Goal: Transaction & Acquisition: Purchase product/service

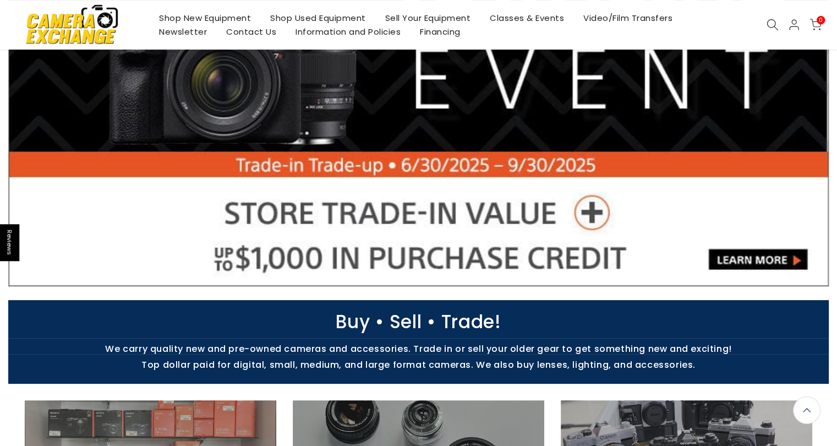
click at [768, 31] on div "Shop New Equipment Shop Used Equipment Sell Your Equipment Classes & Events Vid…" at bounding box center [419, 25] width 832 height 50
click at [774, 26] on body "Reviews Skip to content Camera Exchange Free Shipping for most orders over $100…" at bounding box center [418, 58] width 837 height 446
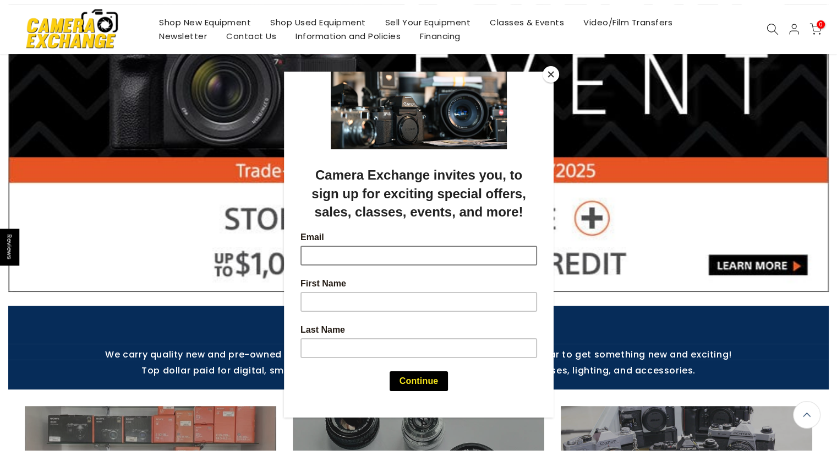
scroll to position [165, 0]
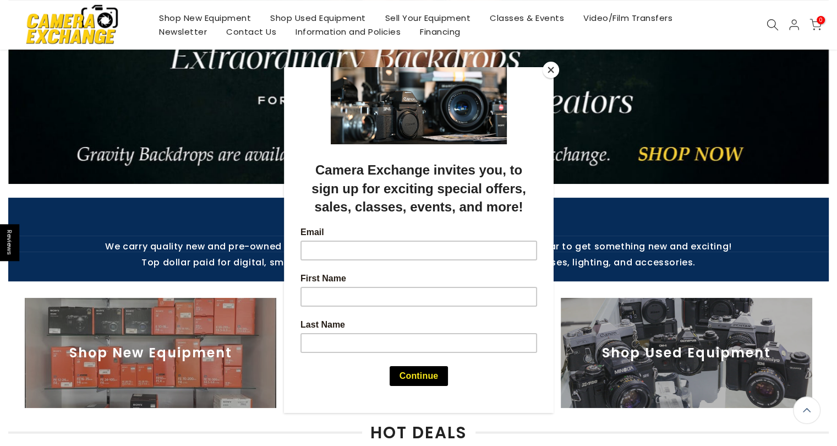
click at [552, 72] on button "Close" at bounding box center [551, 70] width 17 height 17
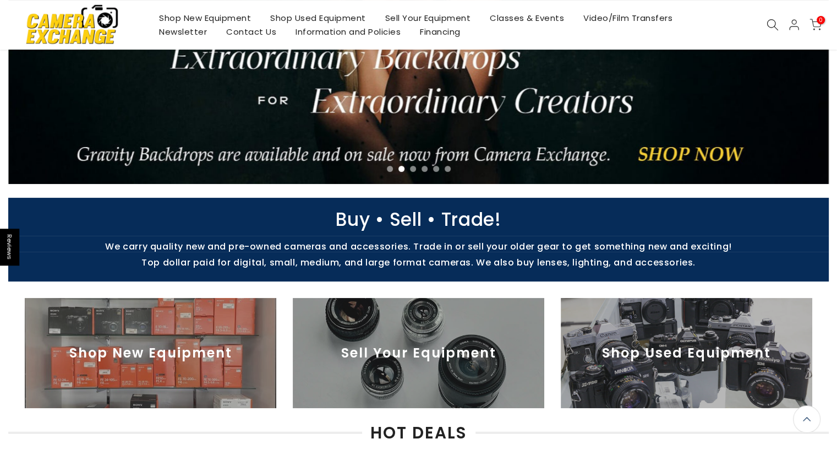
click at [771, 23] on icon at bounding box center [773, 25] width 12 height 12
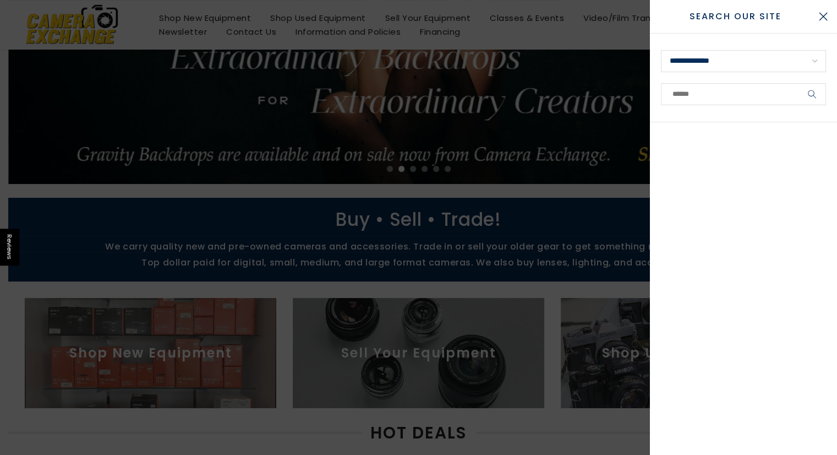
scroll to position [164, 0]
click at [810, 67] on select "**********" at bounding box center [743, 61] width 165 height 22
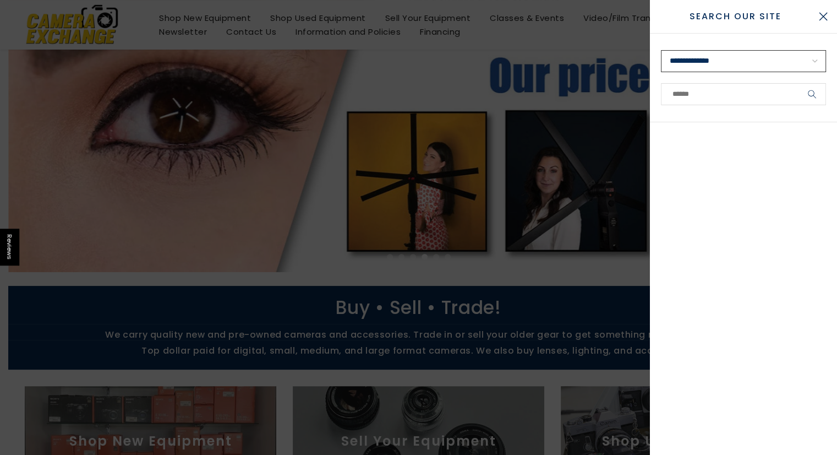
scroll to position [165, 0]
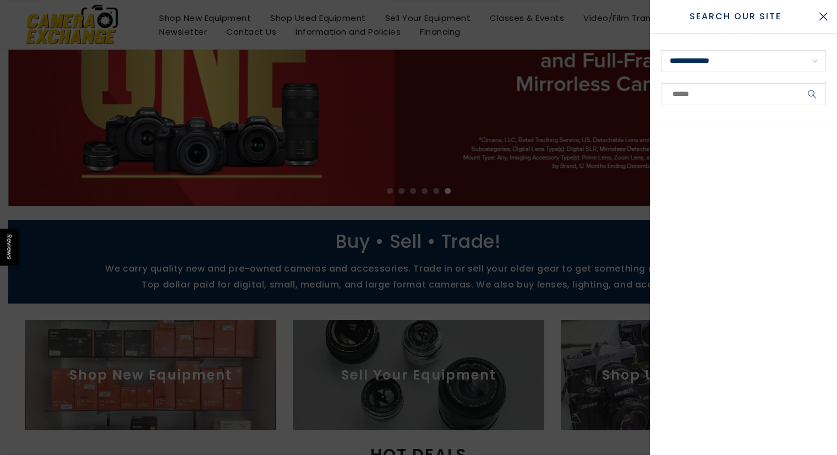
click at [251, 163] on div at bounding box center [418, 227] width 837 height 455
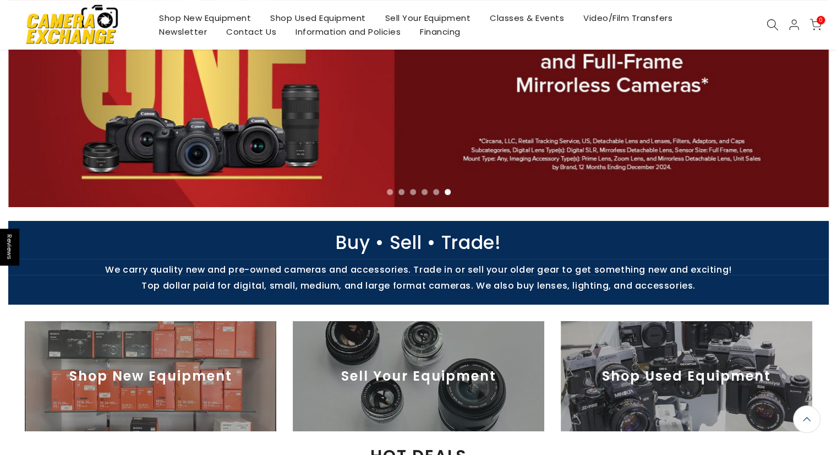
scroll to position [166, 0]
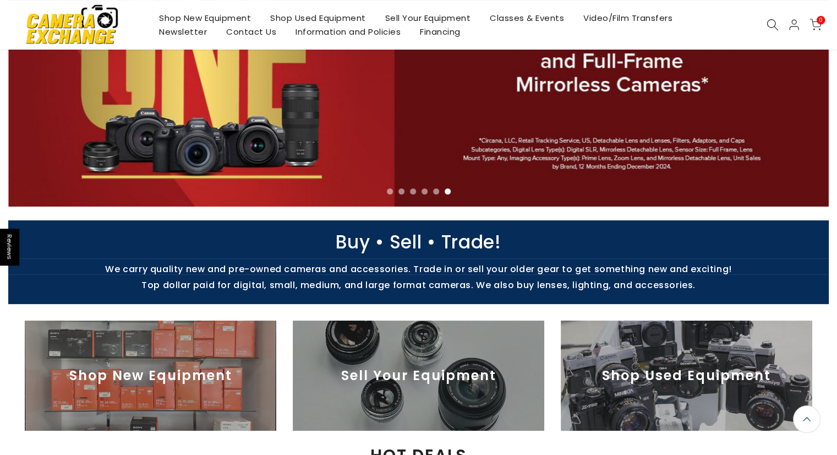
click at [303, 17] on link "Shop Used Equipment" at bounding box center [318, 18] width 115 height 14
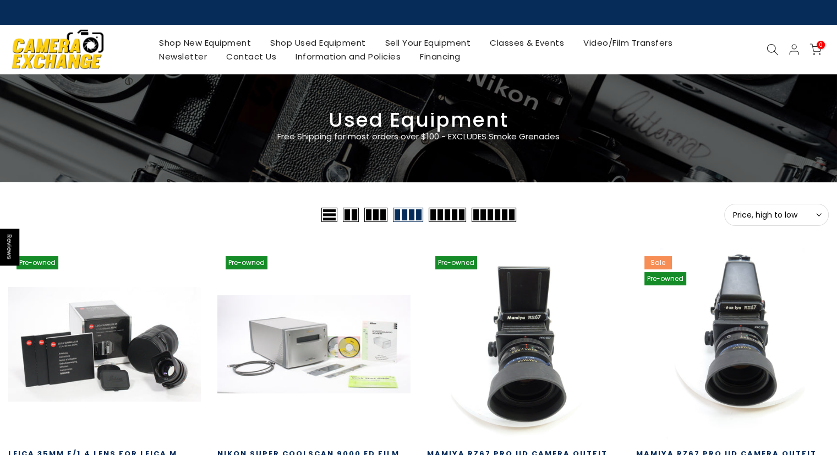
click at [819, 216] on use at bounding box center [819, 215] width 4 height 2
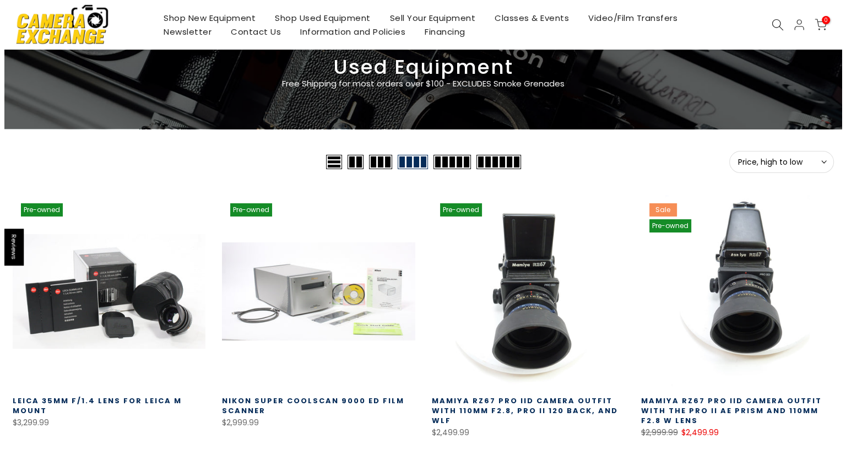
scroll to position [55, 0]
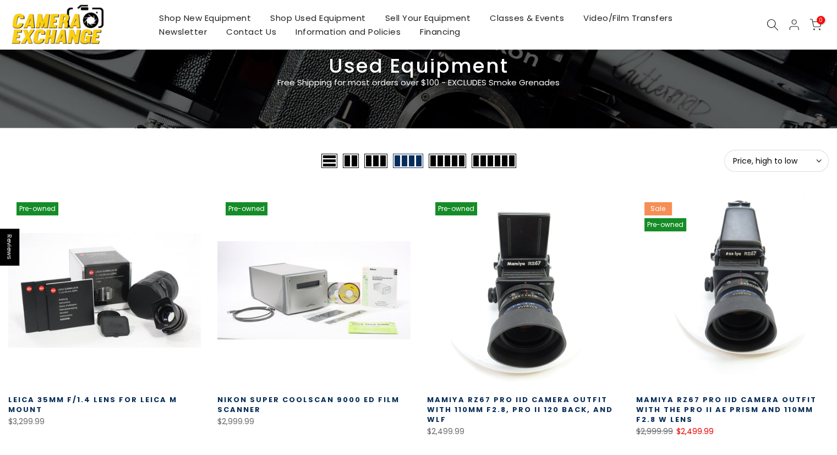
click at [774, 26] on icon at bounding box center [773, 25] width 12 height 12
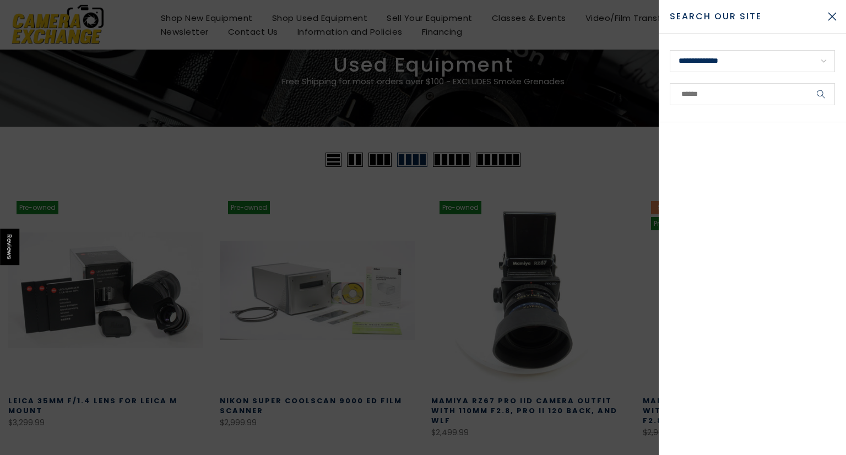
scroll to position [54, 0]
click at [828, 64] on select "**********" at bounding box center [751, 61] width 165 height 22
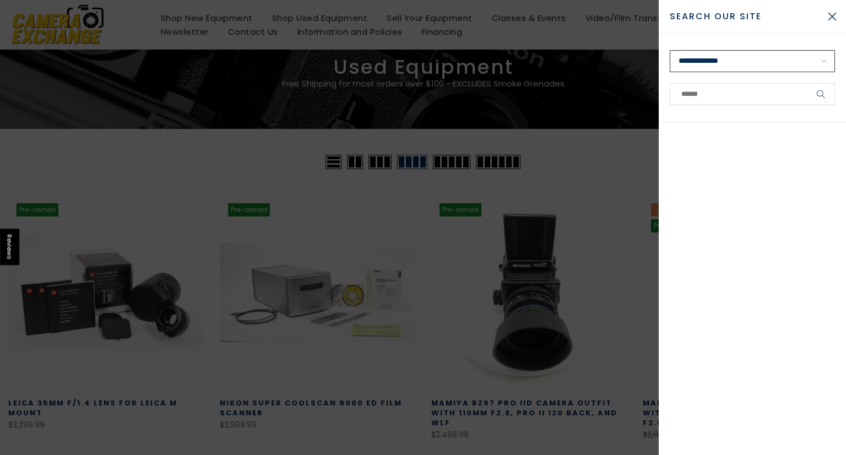
scroll to position [55, 0]
select select "**********"
click at [669, 50] on select "**********" at bounding box center [751, 61] width 165 height 22
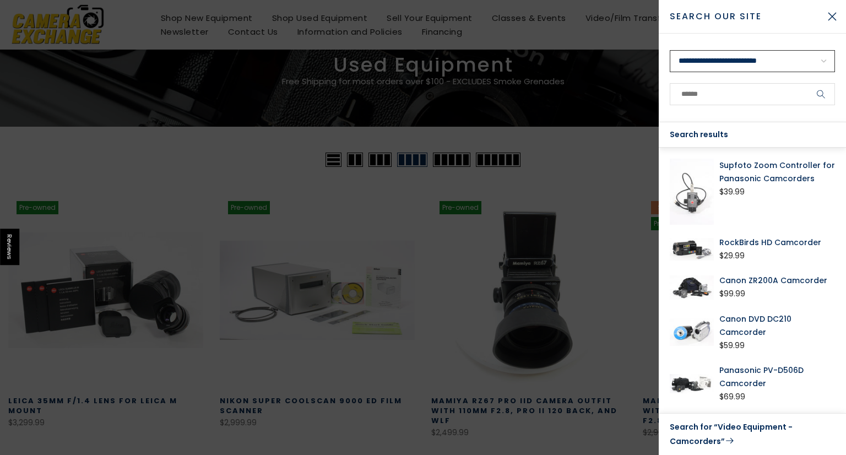
scroll to position [54, 0]
click at [712, 440] on link "Search for “Video Equipment - Camcorders”" at bounding box center [751, 434] width 165 height 28
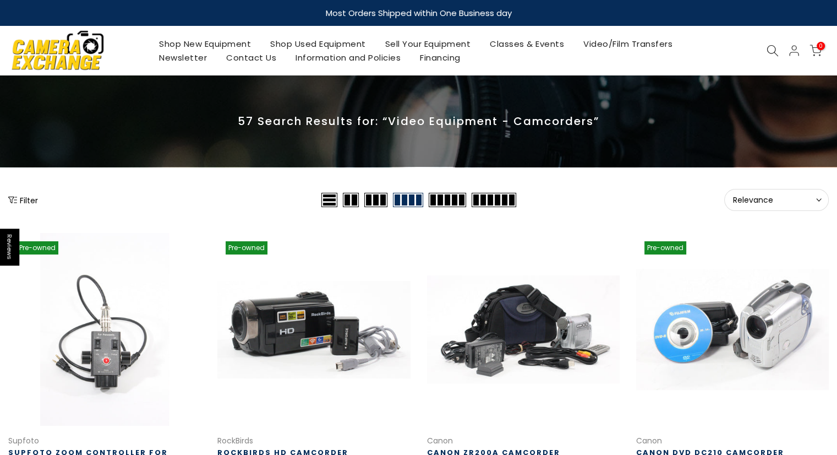
click at [22, 202] on button "Filter" at bounding box center [23, 199] width 30 height 11
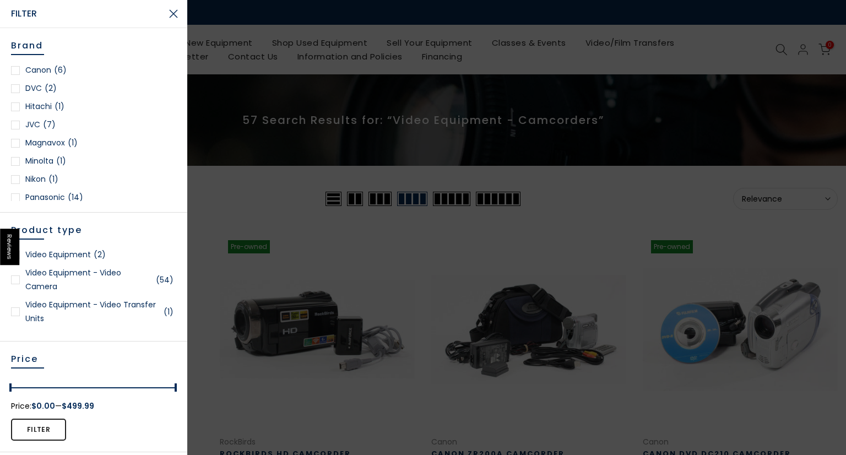
click at [18, 198] on div at bounding box center [15, 197] width 9 height 9
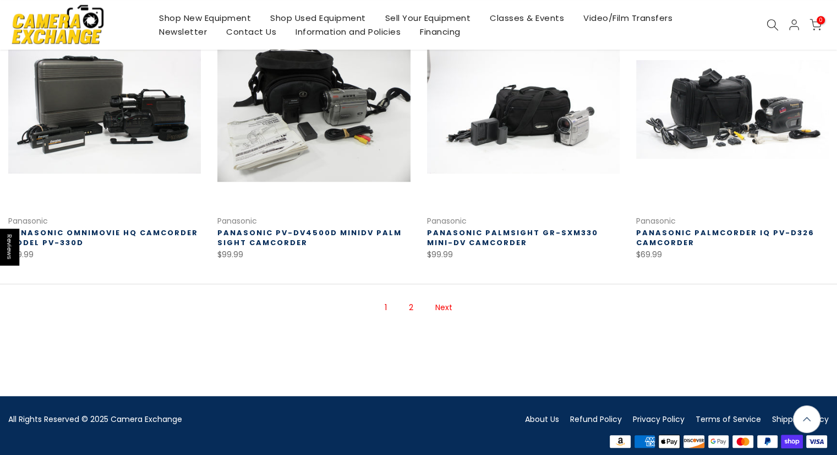
scroll to position [815, 0]
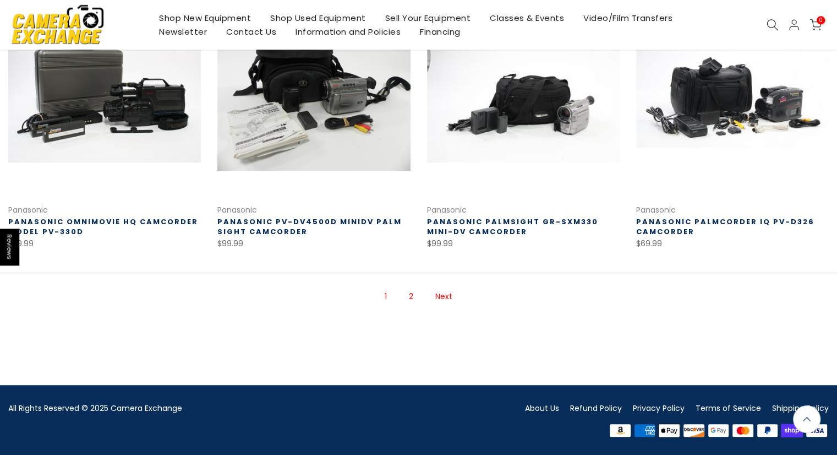
click at [442, 296] on link "Next" at bounding box center [444, 296] width 28 height 19
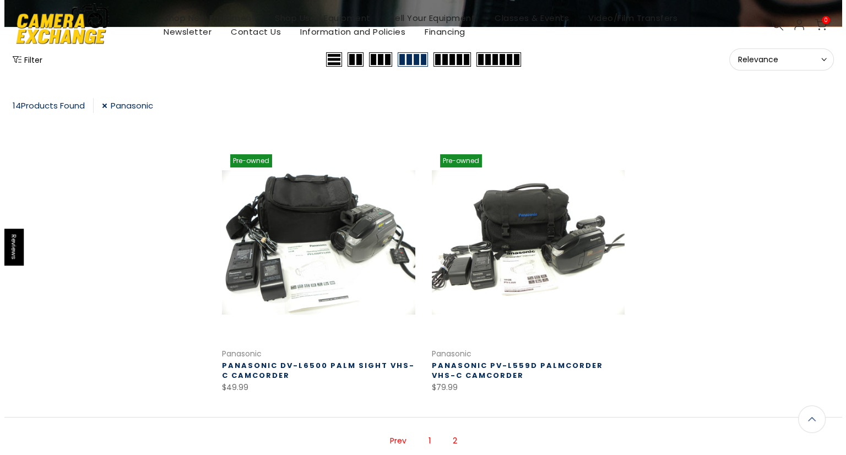
scroll to position [9, 0]
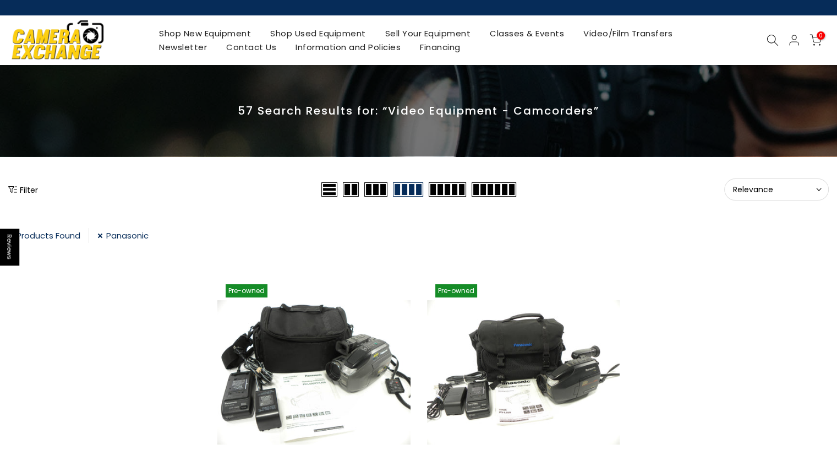
click at [32, 190] on button "Filter" at bounding box center [23, 189] width 30 height 11
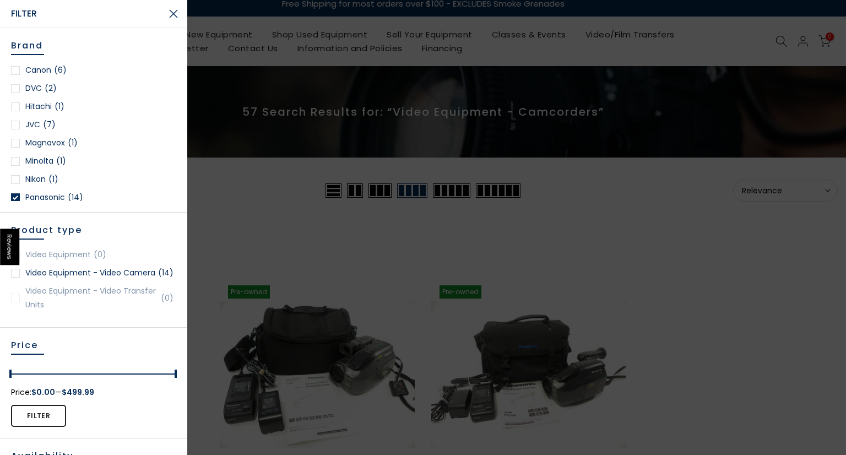
click at [13, 197] on div at bounding box center [15, 197] width 9 height 9
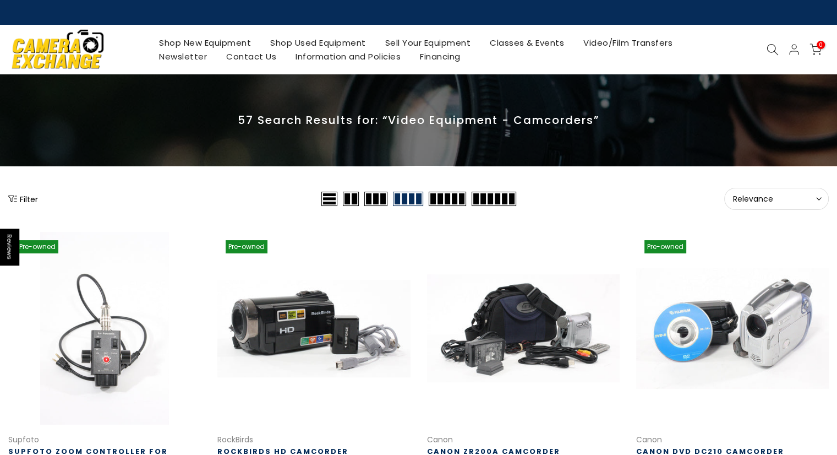
click at [28, 203] on button "Filter" at bounding box center [23, 198] width 30 height 11
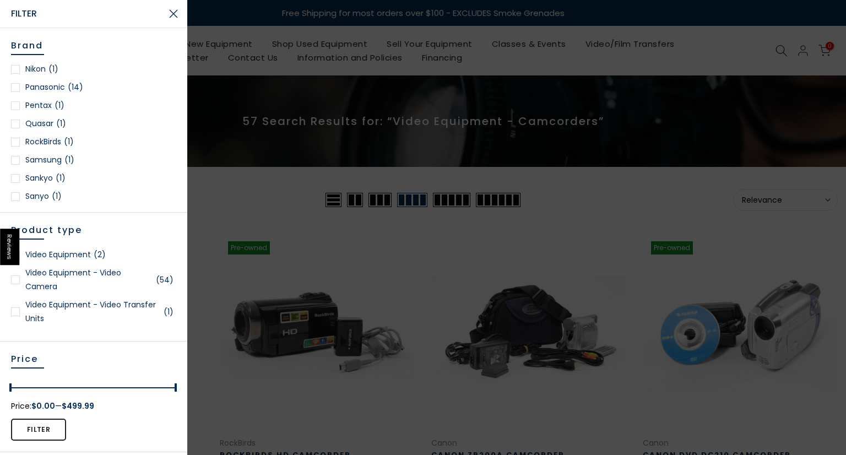
scroll to position [165, 0]
click at [48, 175] on span "(11)" at bounding box center [53, 178] width 12 height 14
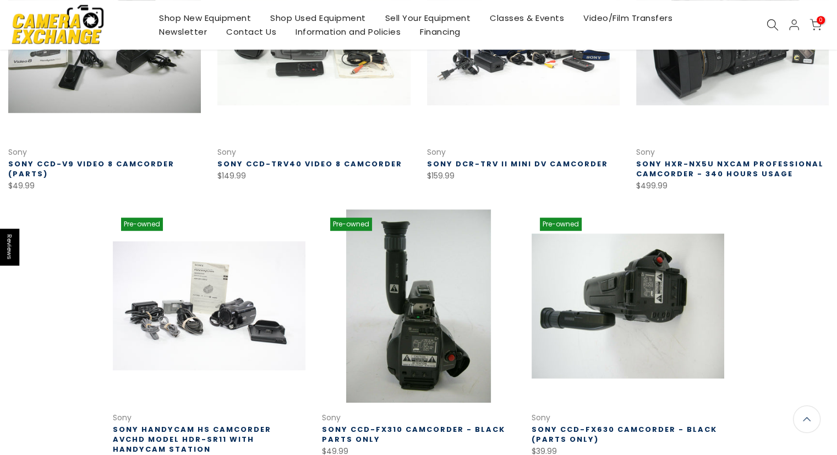
scroll to position [608, 0]
